Goal: Find specific page/section: Find specific page/section

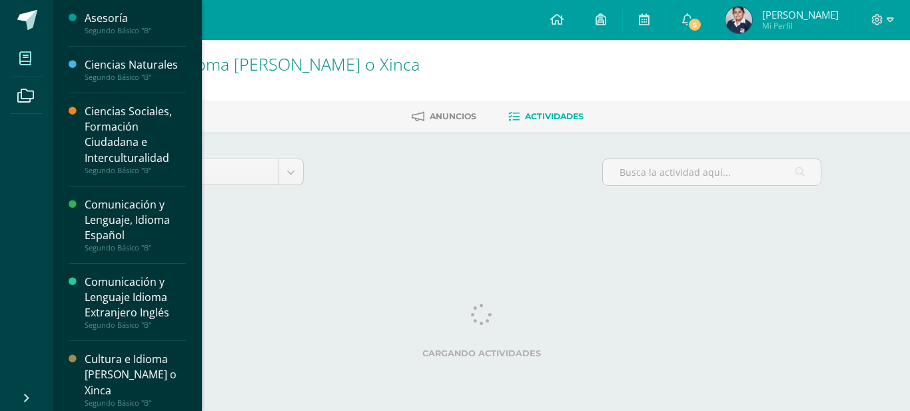
click at [19, 65] on icon at bounding box center [25, 58] width 12 height 13
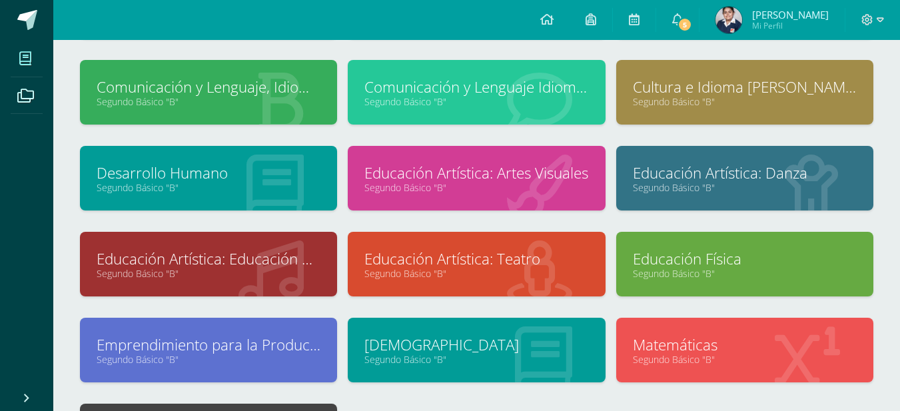
scroll to position [201, 0]
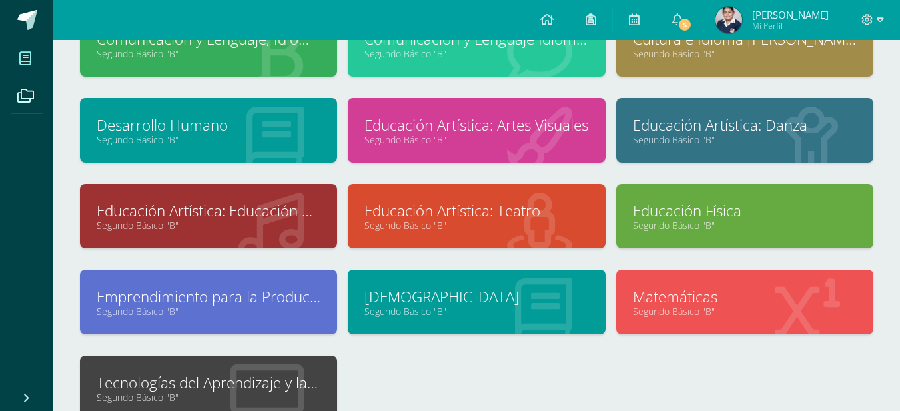
click at [821, 298] on link "Matemáticas" at bounding box center [745, 296] width 224 height 21
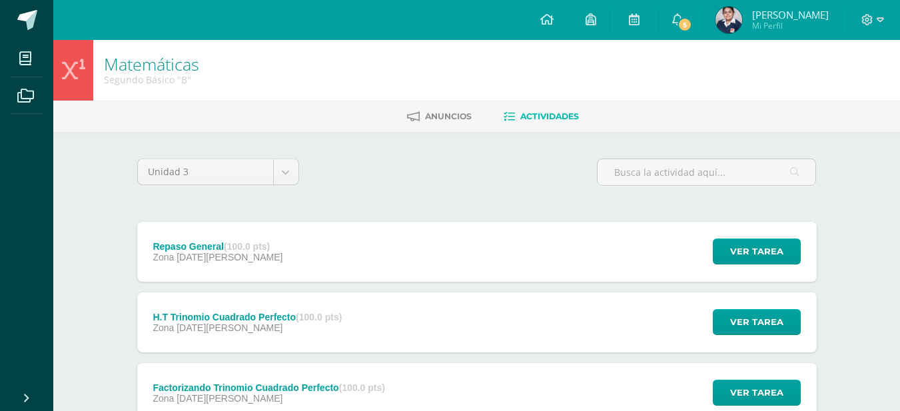
click at [683, 258] on div "Repaso General (100.0 pts) Zona [DATE][PERSON_NAME] Ver tarea Repaso General Ma…" at bounding box center [476, 252] width 679 height 60
